Goal: Task Accomplishment & Management: Complete application form

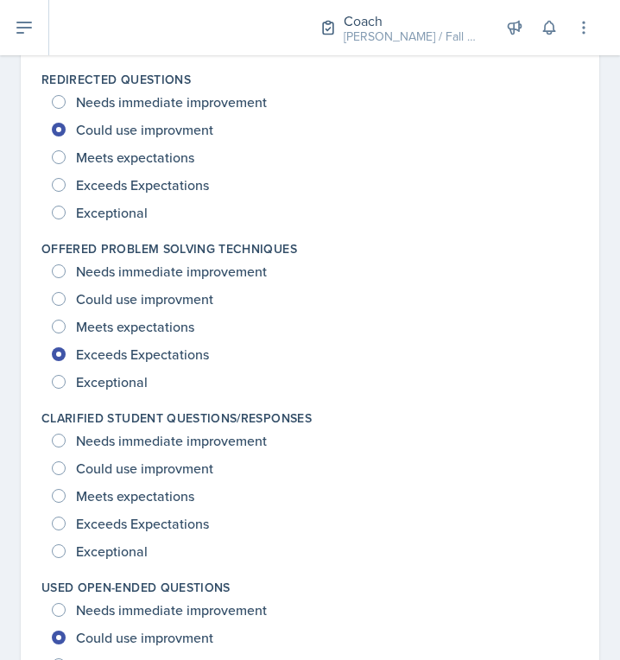
scroll to position [1201, 0]
click at [134, 527] on span "Exceeds Expectations" at bounding box center [142, 523] width 133 height 17
click at [66, 527] on input "Exceeds Expectations" at bounding box center [59, 523] width 14 height 14
radio input "true"
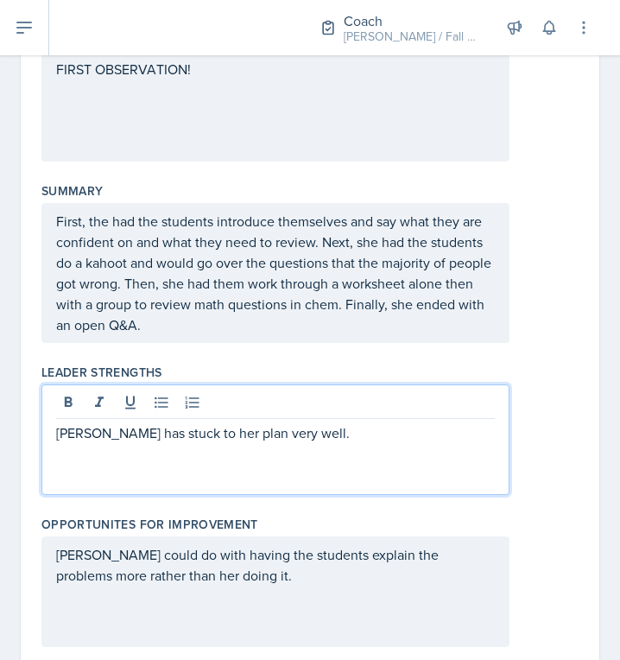
scroll to position [331, 0]
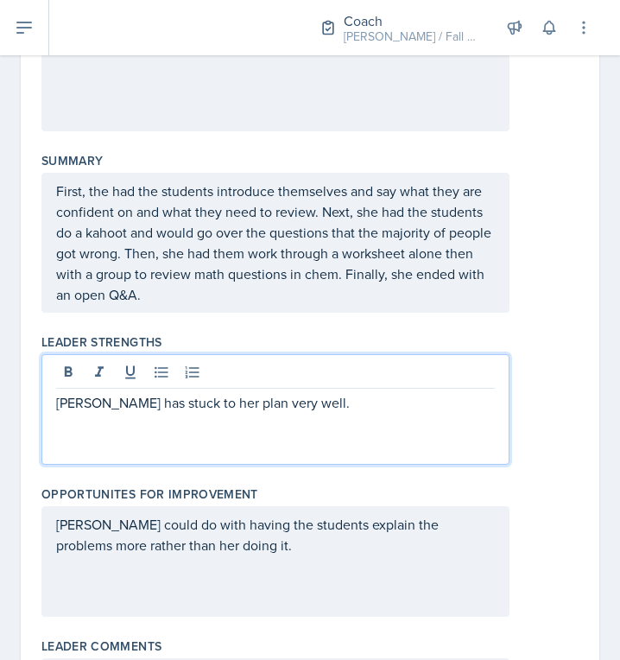
click at [313, 407] on p "[PERSON_NAME] has stuck to her plan very well." at bounding box center [275, 402] width 439 height 21
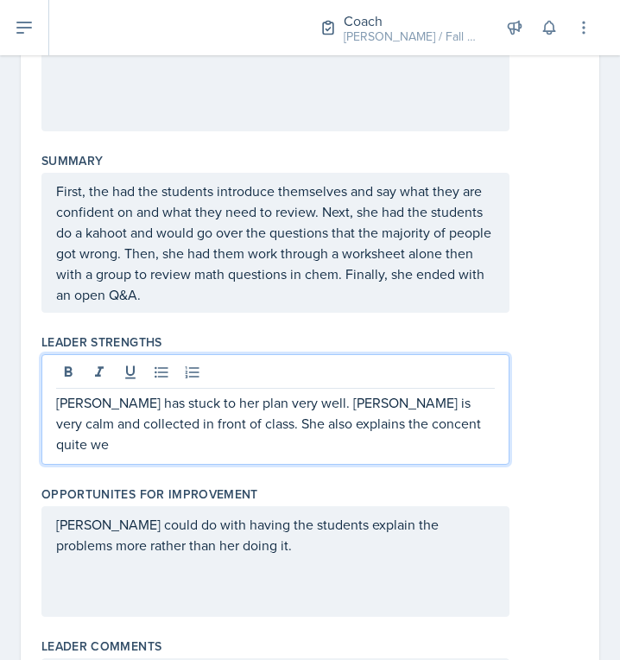
click at [372, 427] on p "[PERSON_NAME] has stuck to her plan very well. [PERSON_NAME] is very calm and c…" at bounding box center [275, 423] width 439 height 62
click at [444, 420] on p "[PERSON_NAME] has stuck to her plan very well. [PERSON_NAME] is very calm and c…" at bounding box center [275, 423] width 439 height 62
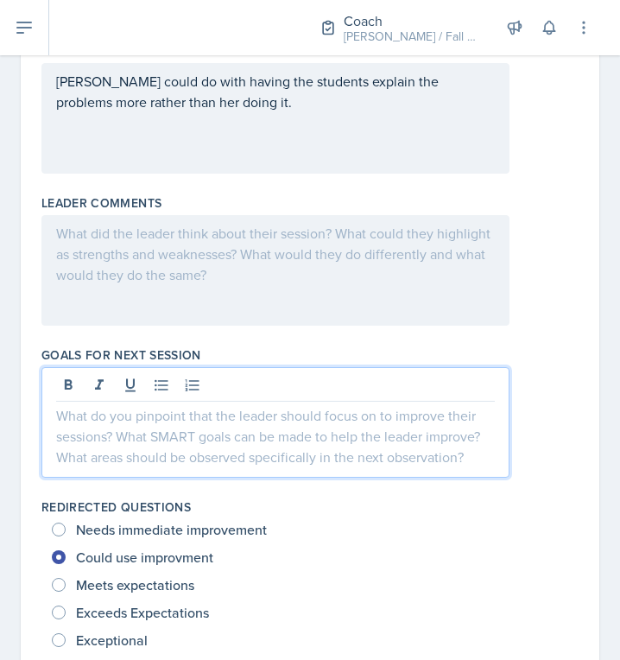
click at [178, 405] on p at bounding box center [275, 415] width 439 height 21
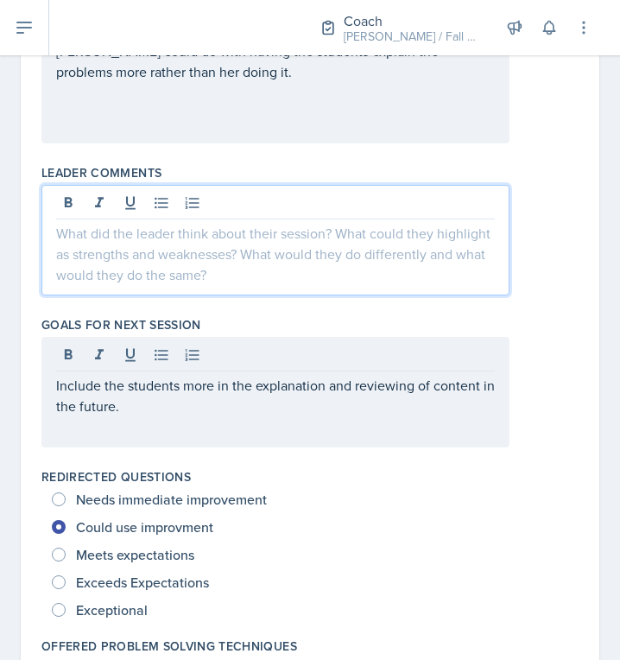
click at [338, 199] on div at bounding box center [275, 240] width 468 height 111
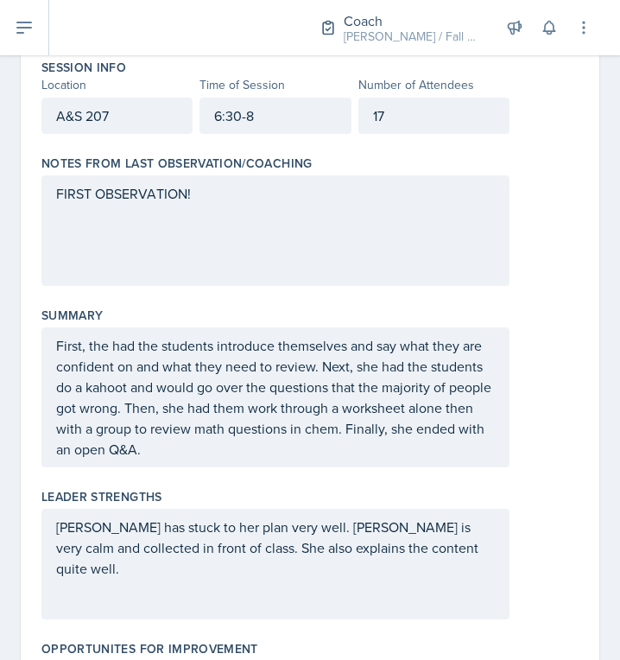
scroll to position [0, 0]
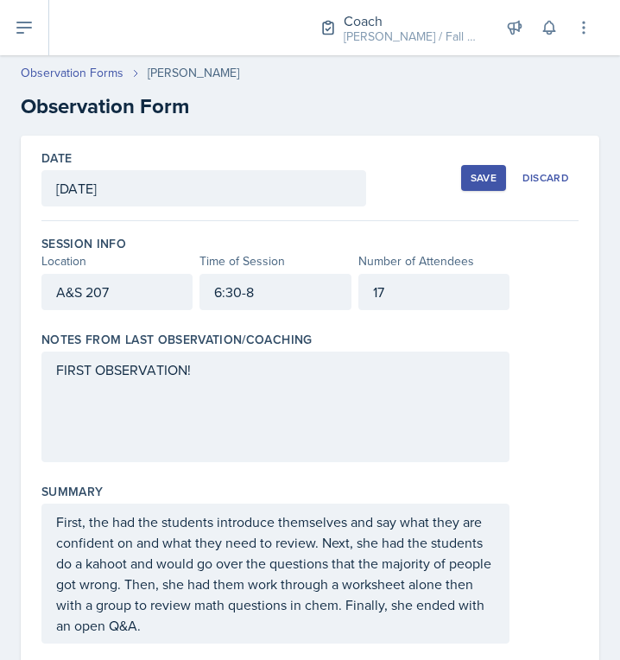
click at [480, 176] on div "Save" at bounding box center [484, 178] width 26 height 14
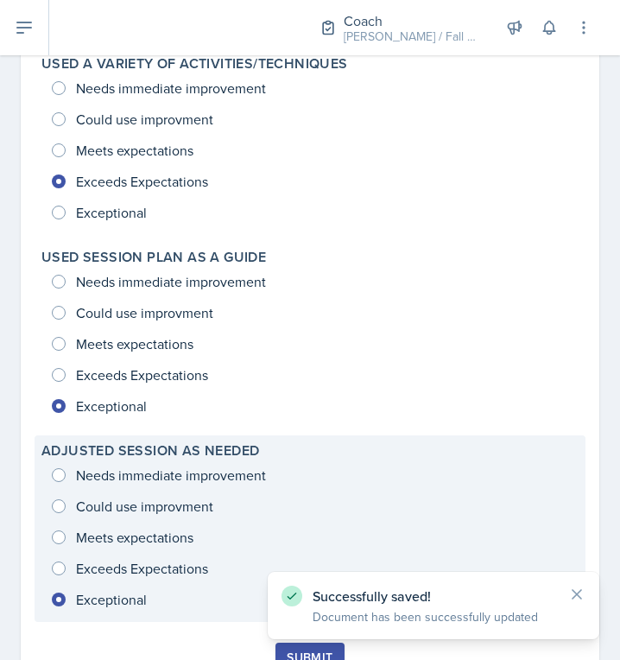
scroll to position [2369, 0]
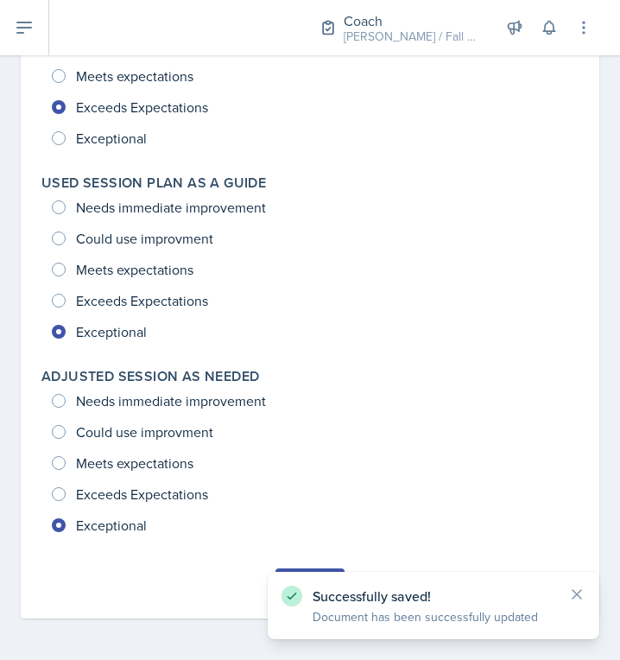
click at [278, 569] on button "Submit" at bounding box center [309, 582] width 68 height 29
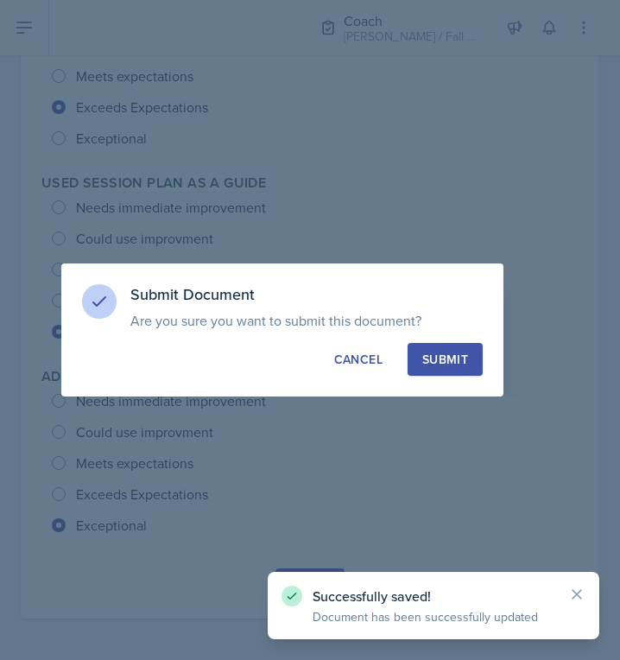
click at [449, 356] on div "Submit" at bounding box center [445, 359] width 46 height 17
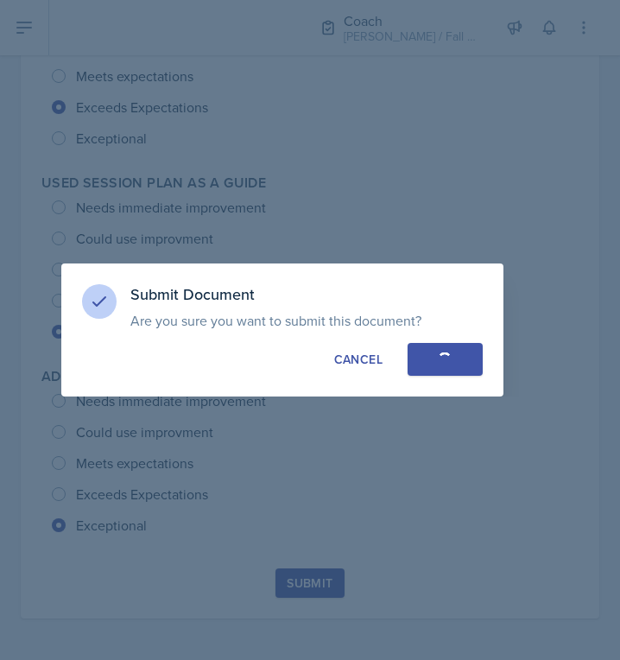
radio input "true"
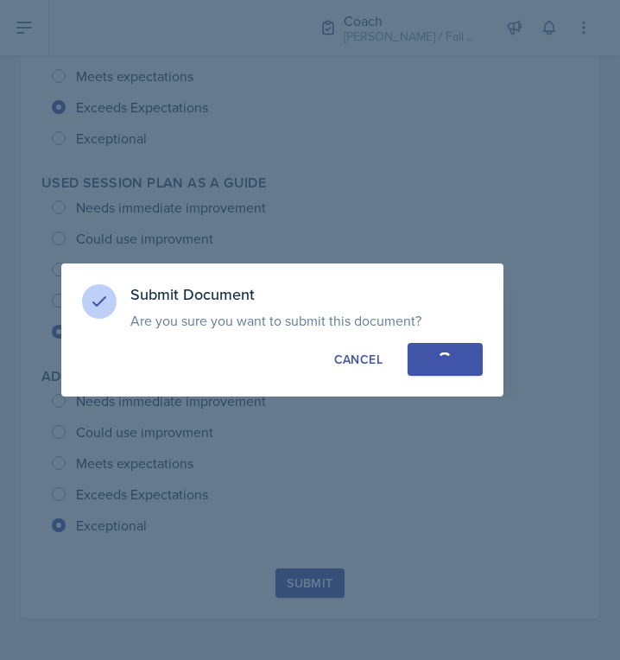
radio input "true"
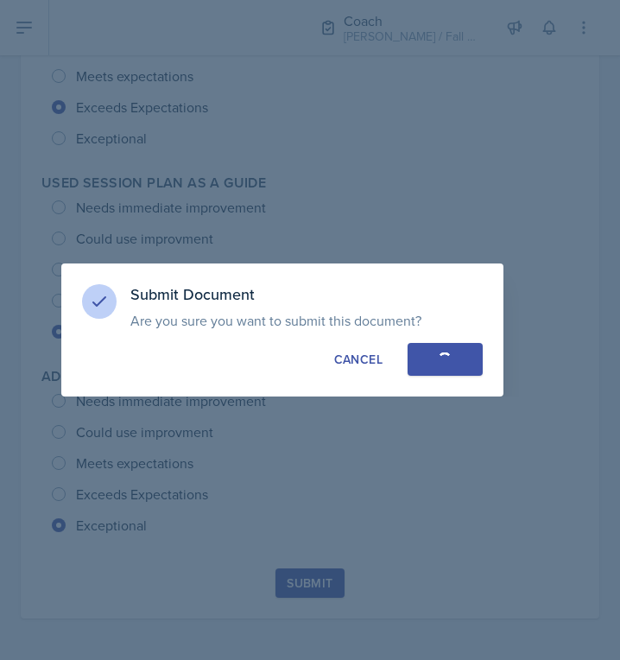
radio input "true"
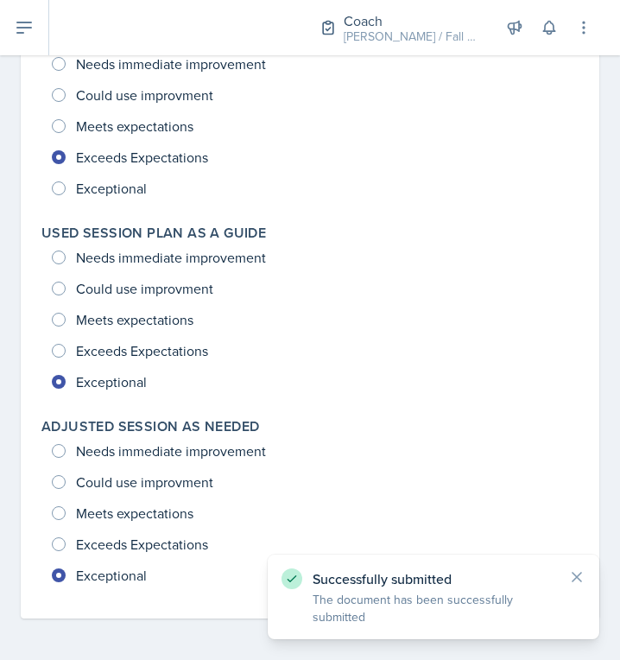
scroll to position [2319, 0]
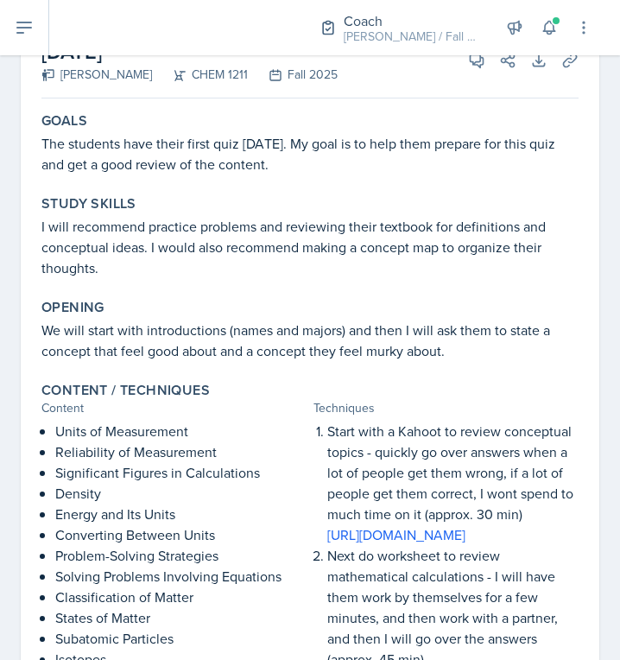
scroll to position [613, 0]
